Goal: Task Accomplishment & Management: Use online tool/utility

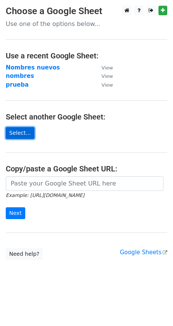
click at [20, 132] on link "Select..." at bounding box center [20, 133] width 29 height 12
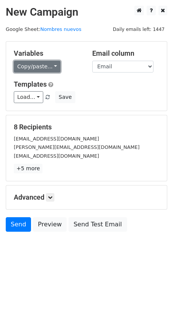
click at [41, 64] on link "Copy/paste..." at bounding box center [37, 67] width 47 height 12
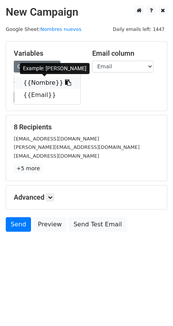
click at [44, 79] on link "{{Nombre}}" at bounding box center [47, 83] width 66 height 12
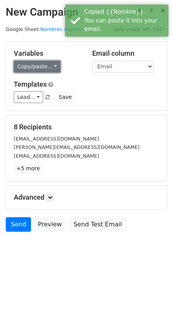
click at [39, 67] on link "Copy/paste..." at bounding box center [37, 67] width 47 height 12
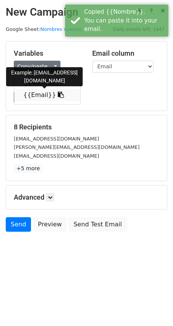
click at [40, 97] on link "{{Email}}" at bounding box center [47, 95] width 66 height 12
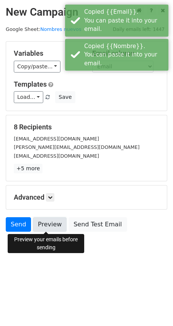
click at [49, 224] on link "Preview" at bounding box center [50, 224] width 34 height 15
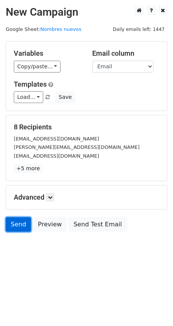
click at [22, 225] on link "Send" at bounding box center [18, 224] width 25 height 15
